Goal: Task Accomplishment & Management: Use online tool/utility

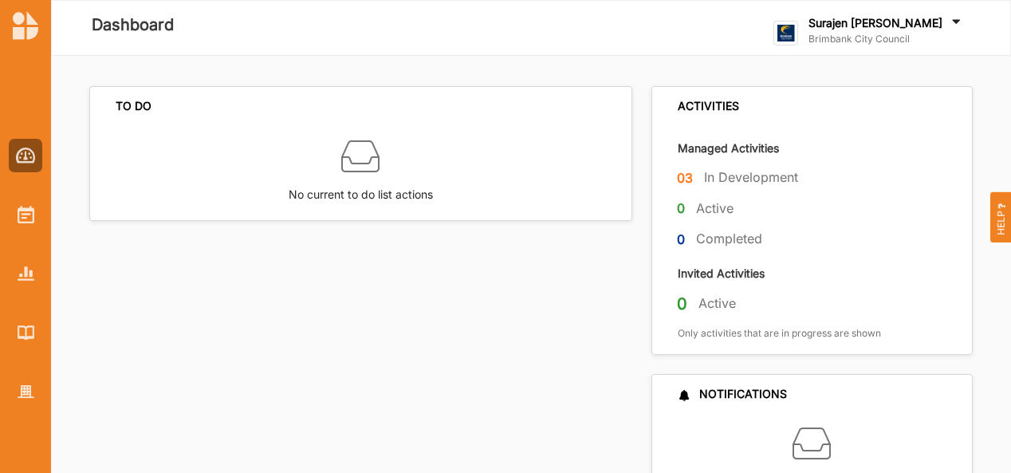
click at [888, 45] on div "Surajen [PERSON_NAME] Brimbank City Council" at bounding box center [887, 33] width 156 height 36
click at [305, 403] on div "TO DO No current to do list actions" at bounding box center [365, 297] width 553 height 422
click at [19, 215] on img at bounding box center [26, 215] width 17 height 18
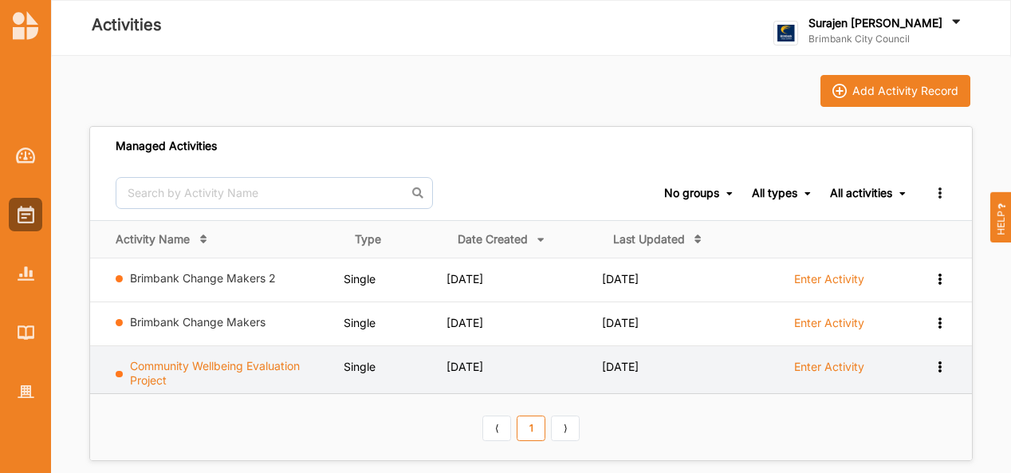
click at [234, 367] on link "Community Wellbeing Evaluation Project" at bounding box center [215, 373] width 170 height 28
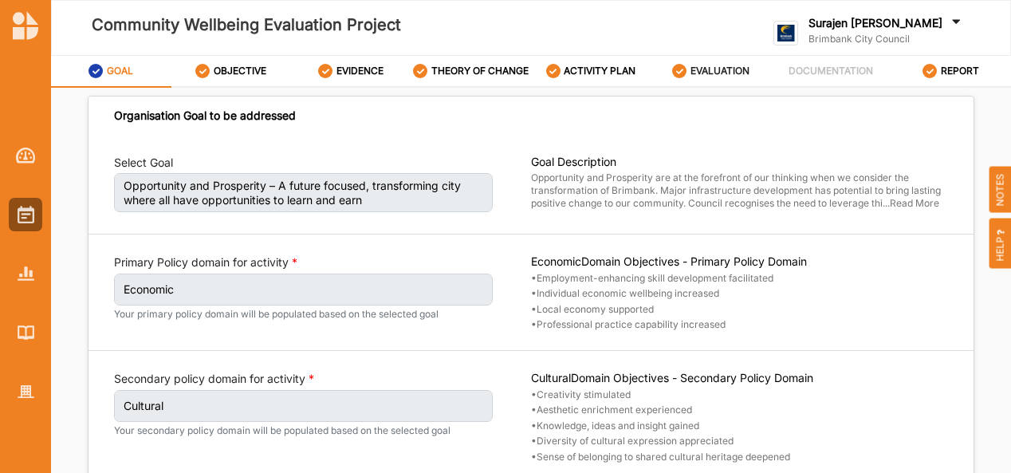
click at [711, 73] on label "EVALUATION" at bounding box center [720, 71] width 59 height 13
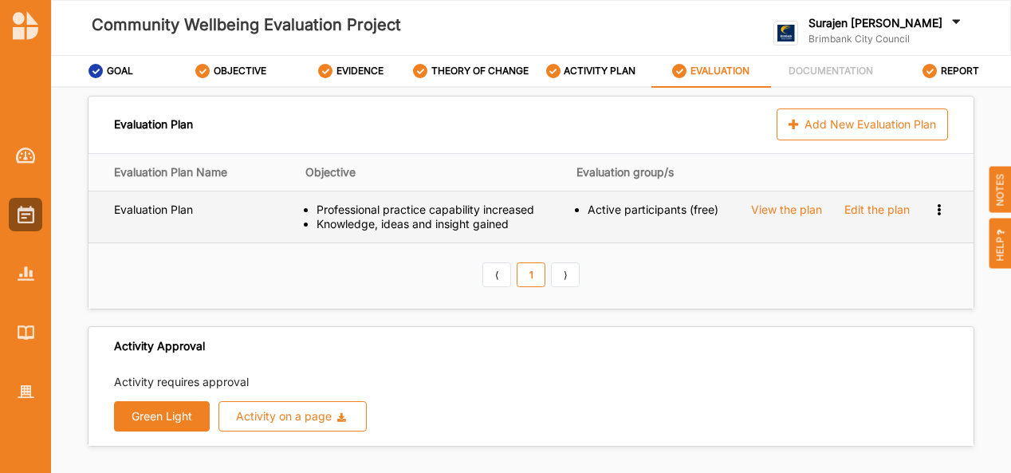
click at [860, 206] on div "Edit the plan" at bounding box center [876, 210] width 65 height 14
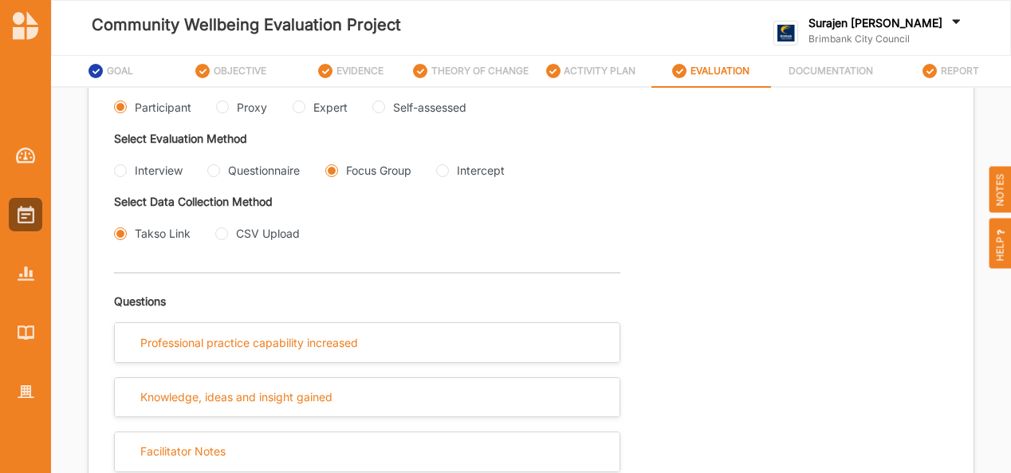
scroll to position [389, 0]
click at [123, 170] on input "Interview" at bounding box center [120, 169] width 13 height 13
radio input "true"
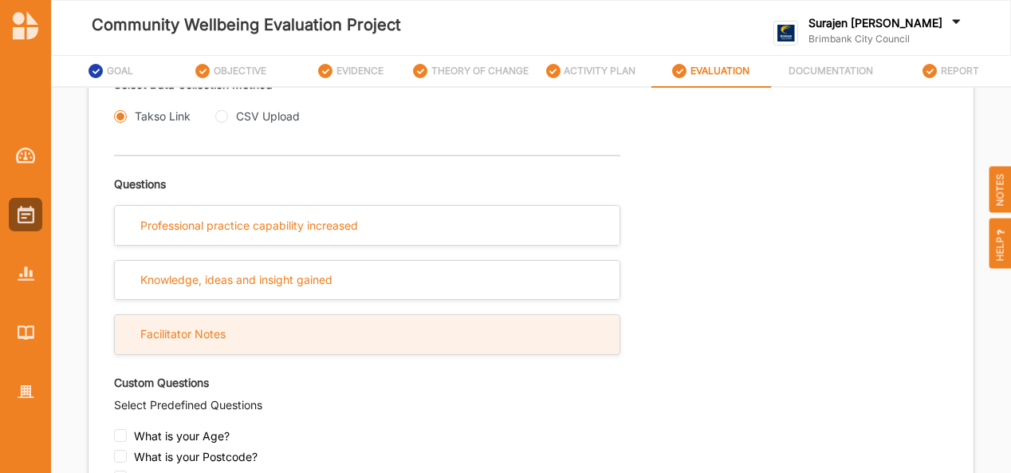
click at [341, 349] on div "Facilitator Notes" at bounding box center [367, 334] width 505 height 39
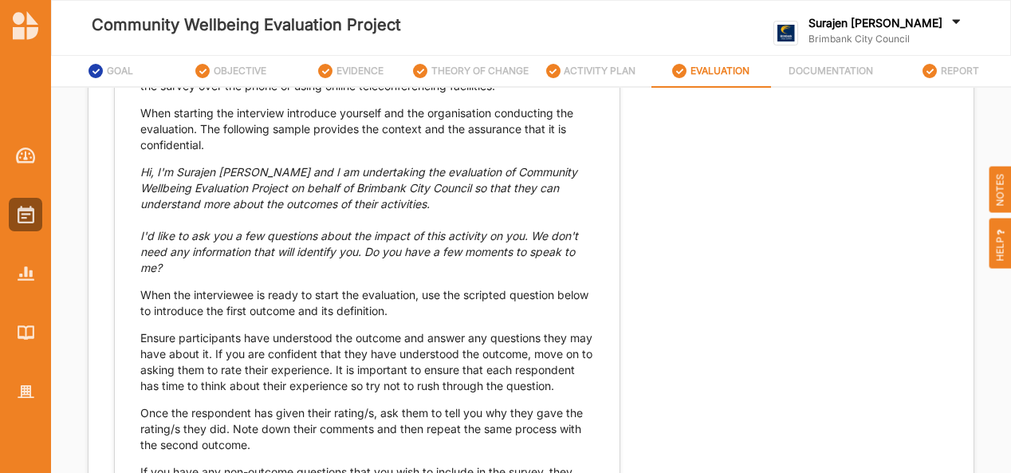
scroll to position [815, 0]
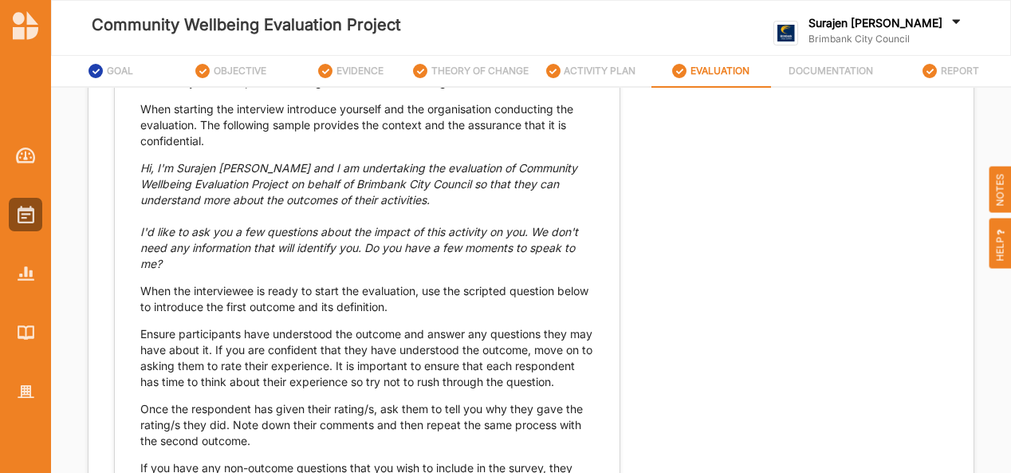
drag, startPoint x: 167, startPoint y: 276, endPoint x: 131, endPoint y: 231, distance: 57.3
drag, startPoint x: 131, startPoint y: 231, endPoint x: 467, endPoint y: 301, distance: 342.8
click at [467, 301] on div "This method can be used when speaking to someone face to face or when conductin…" at bounding box center [367, 275] width 454 height 434
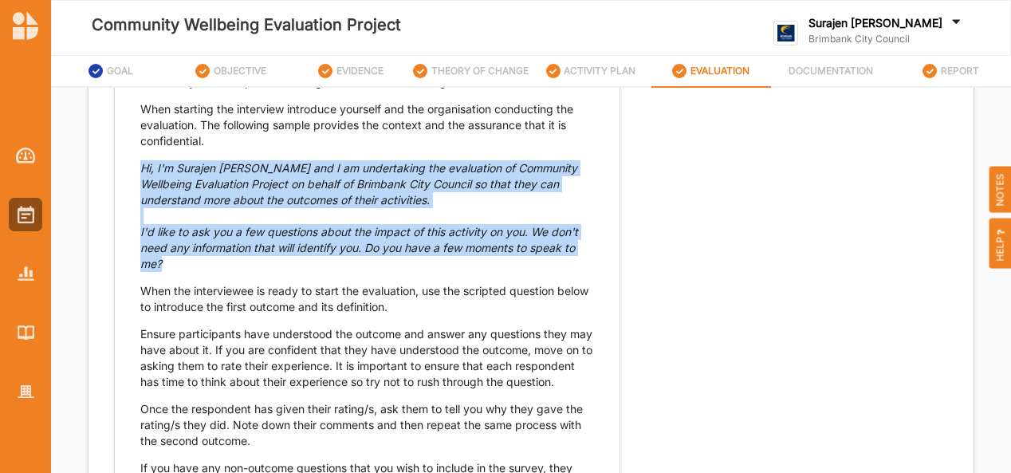
drag, startPoint x: 140, startPoint y: 184, endPoint x: 199, endPoint y: 279, distance: 111.7
click at [199, 272] on p "Hi, I'm Surajen [PERSON_NAME] and I am undertaking the evaluation of Community …" at bounding box center [367, 216] width 454 height 112
copy p "Hi, I'm Surajen [PERSON_NAME] and I am undertaking the evaluation of Community …"
click at [199, 272] on p "Hi, I'm Surajen [PERSON_NAME] and I am undertaking the evaluation of Community …" at bounding box center [367, 216] width 454 height 112
